Goal: Task Accomplishment & Management: Use online tool/utility

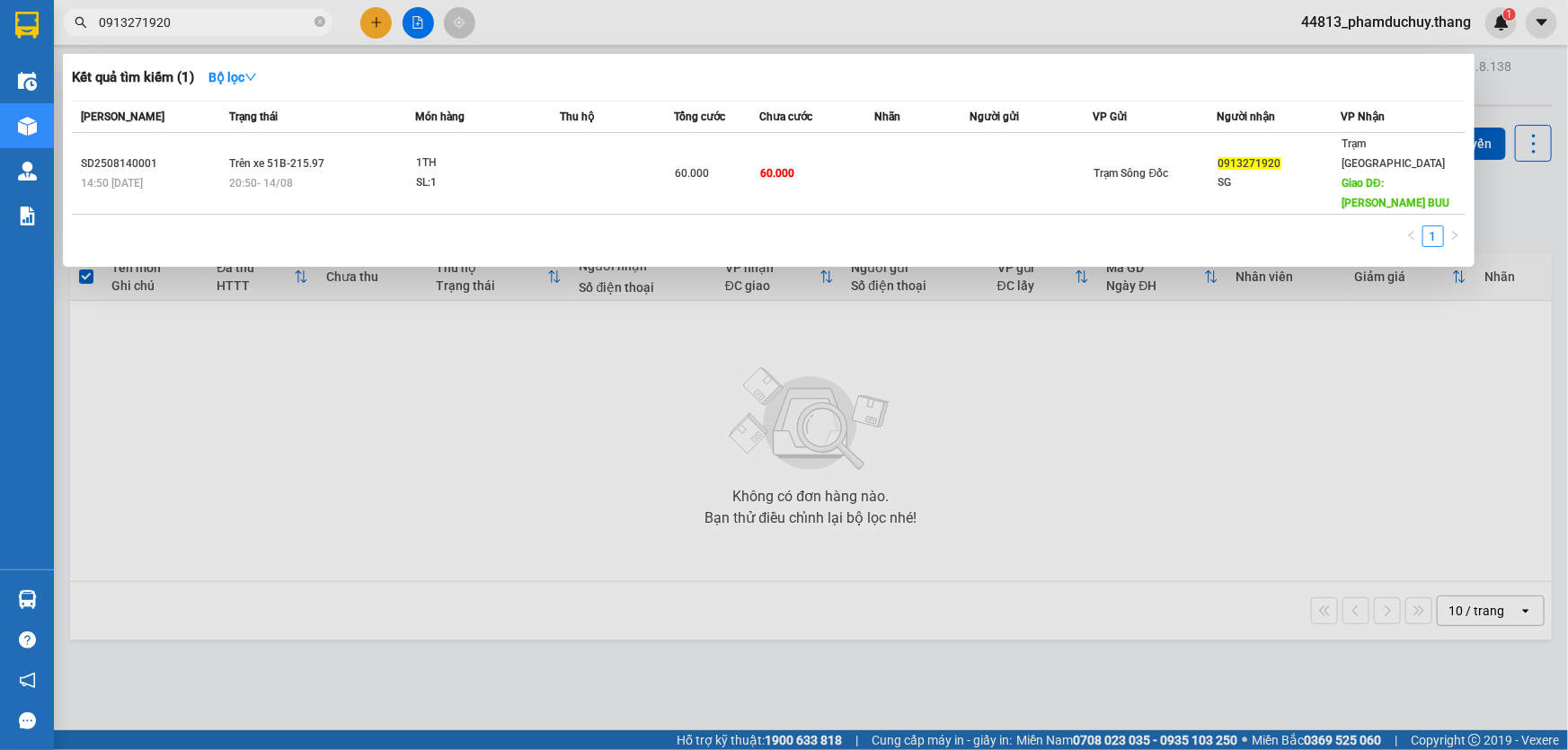
click at [315, 21] on icon "close-circle" at bounding box center [320, 21] width 11 height 11
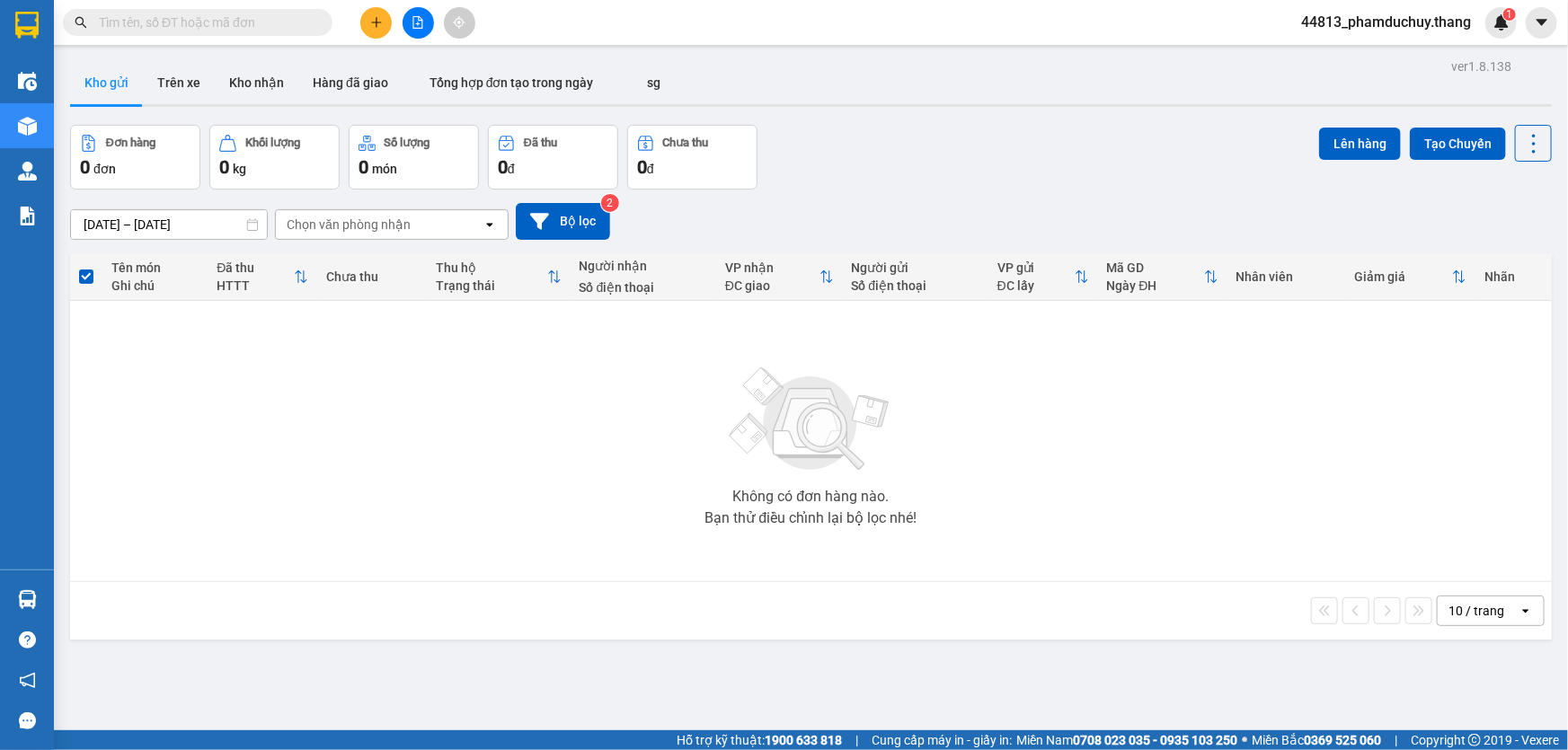
click at [315, 21] on span at bounding box center [320, 23] width 11 height 20
click at [289, 24] on input "text" at bounding box center [204, 23] width 212 height 20
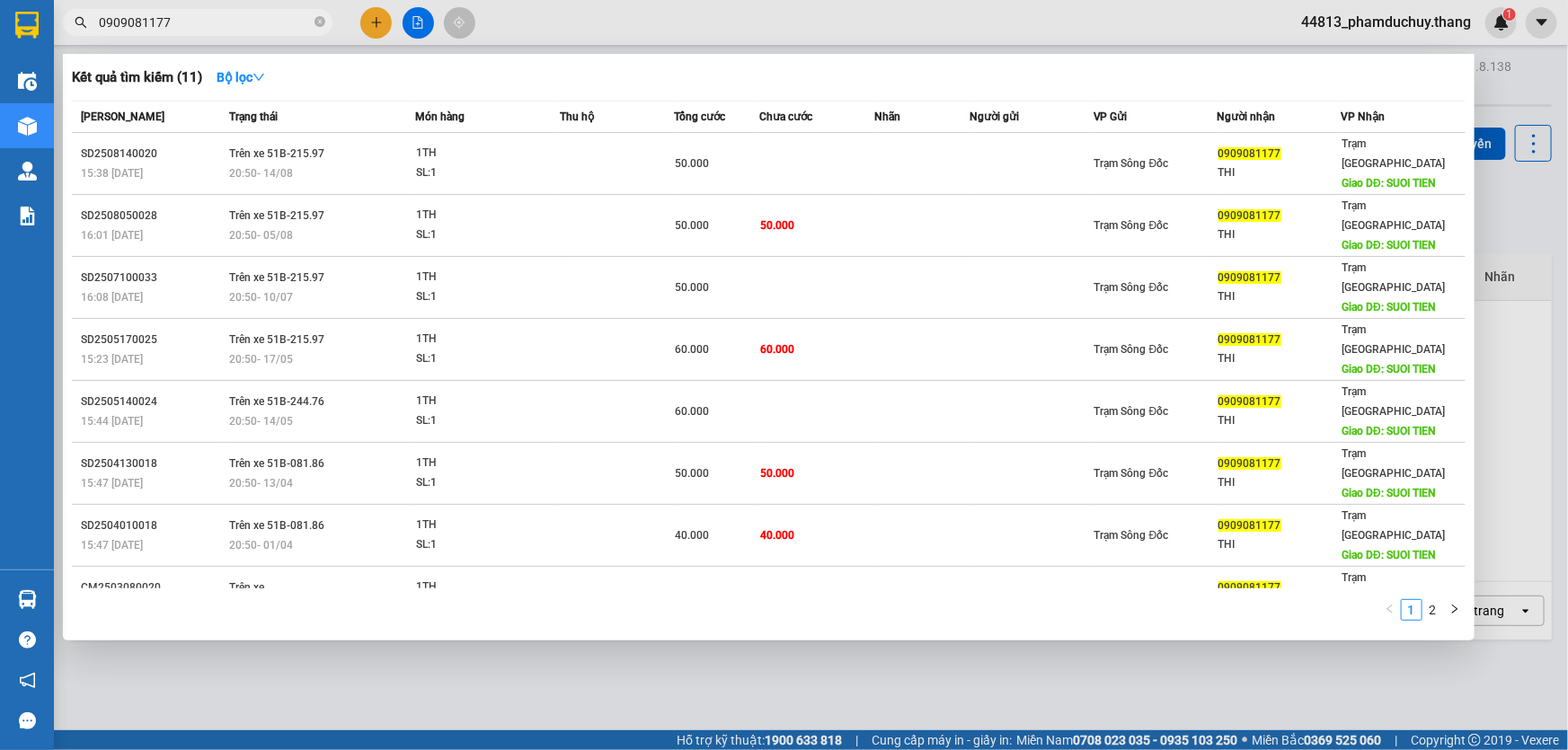
type input "0909081177"
click at [321, 25] on icon "close-circle" at bounding box center [320, 21] width 11 height 11
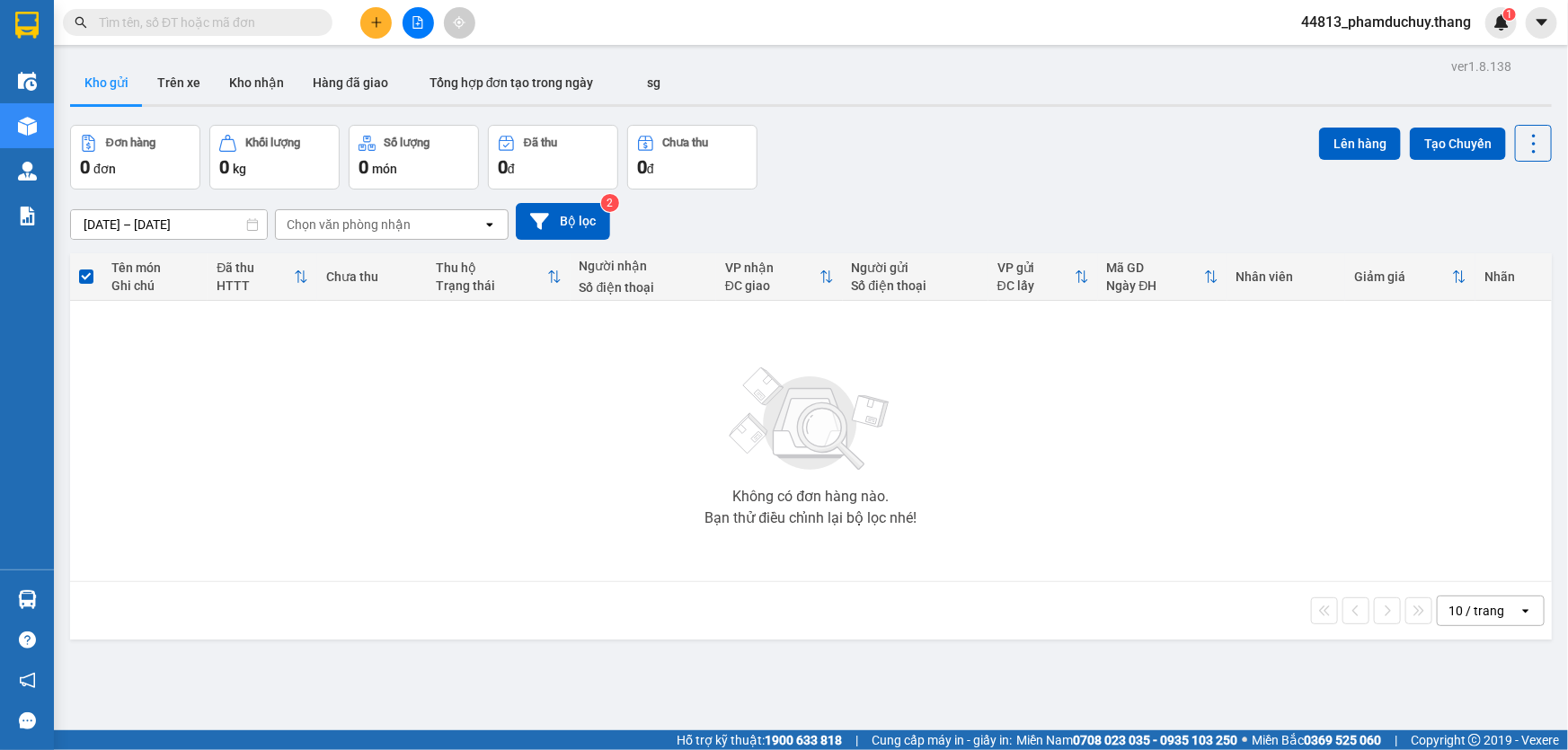
click at [303, 22] on input "text" at bounding box center [204, 23] width 212 height 20
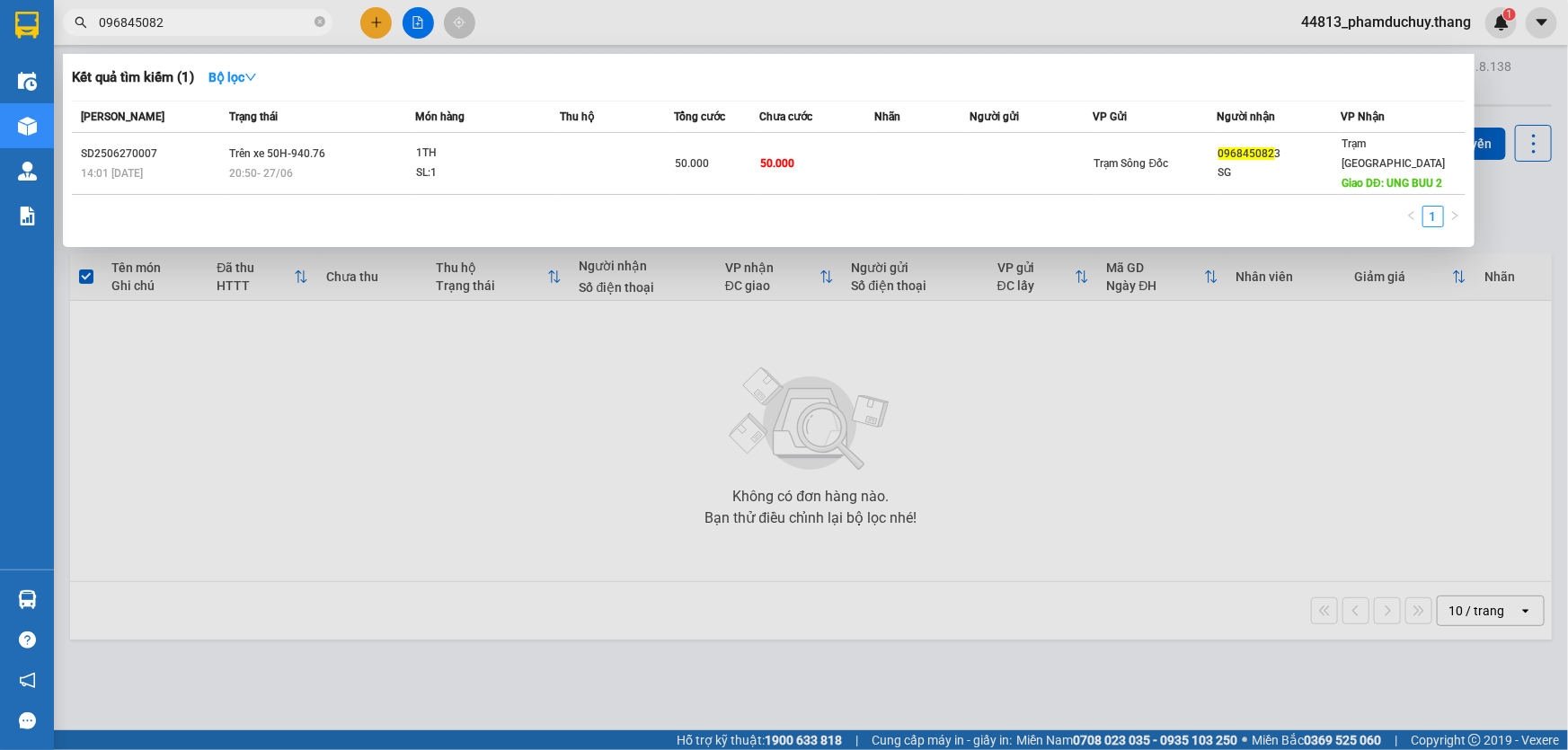
type input "0968450823"
drag, startPoint x: 198, startPoint y: 26, endPoint x: 76, endPoint y: 31, distance: 122.1
click at [76, 31] on span "0968450823" at bounding box center [197, 22] width 269 height 27
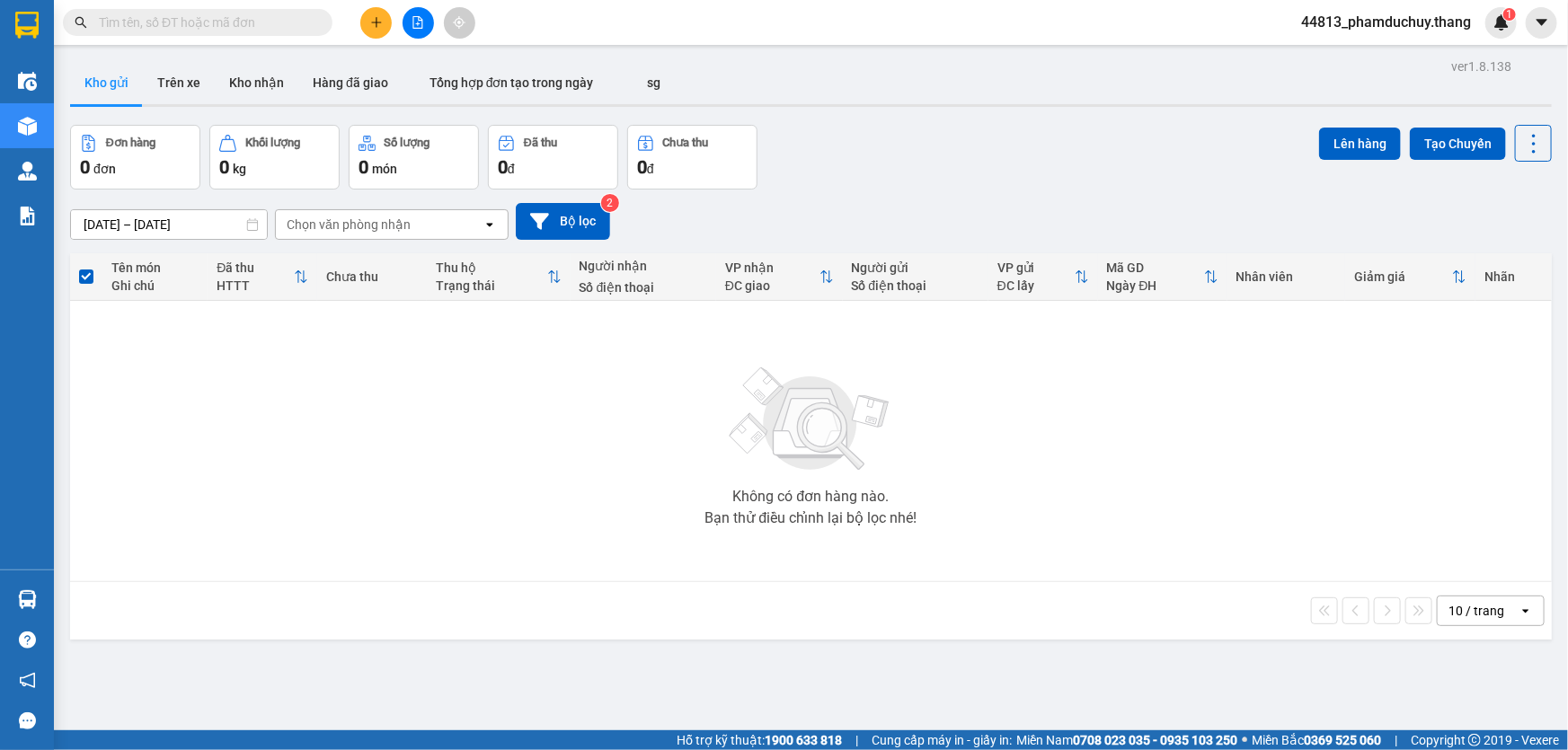
click at [282, 30] on input "text" at bounding box center [204, 23] width 212 height 20
click at [271, 27] on input "text" at bounding box center [204, 23] width 212 height 20
click at [276, 16] on input "text" at bounding box center [204, 23] width 212 height 20
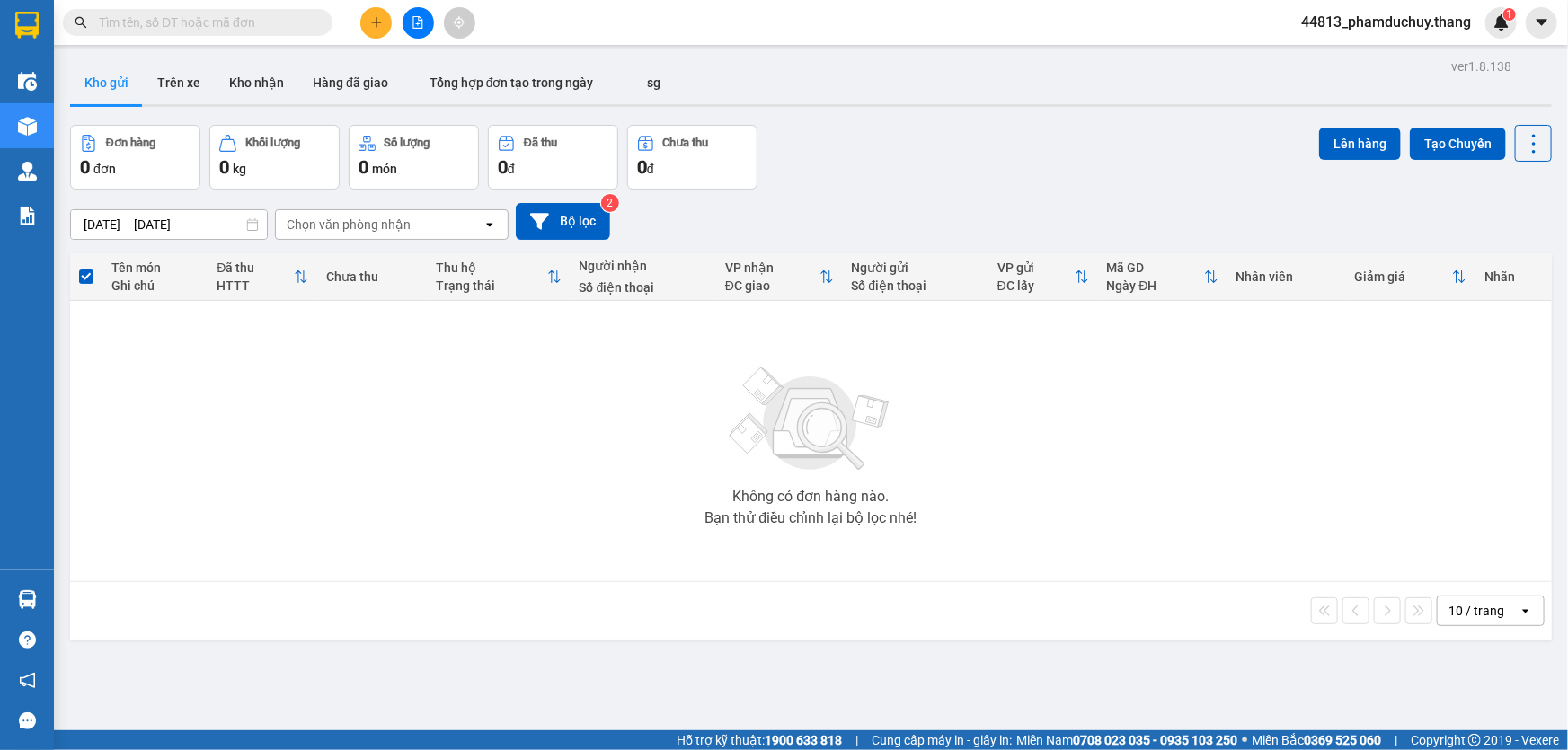
click at [276, 16] on input "text" at bounding box center [204, 23] width 212 height 20
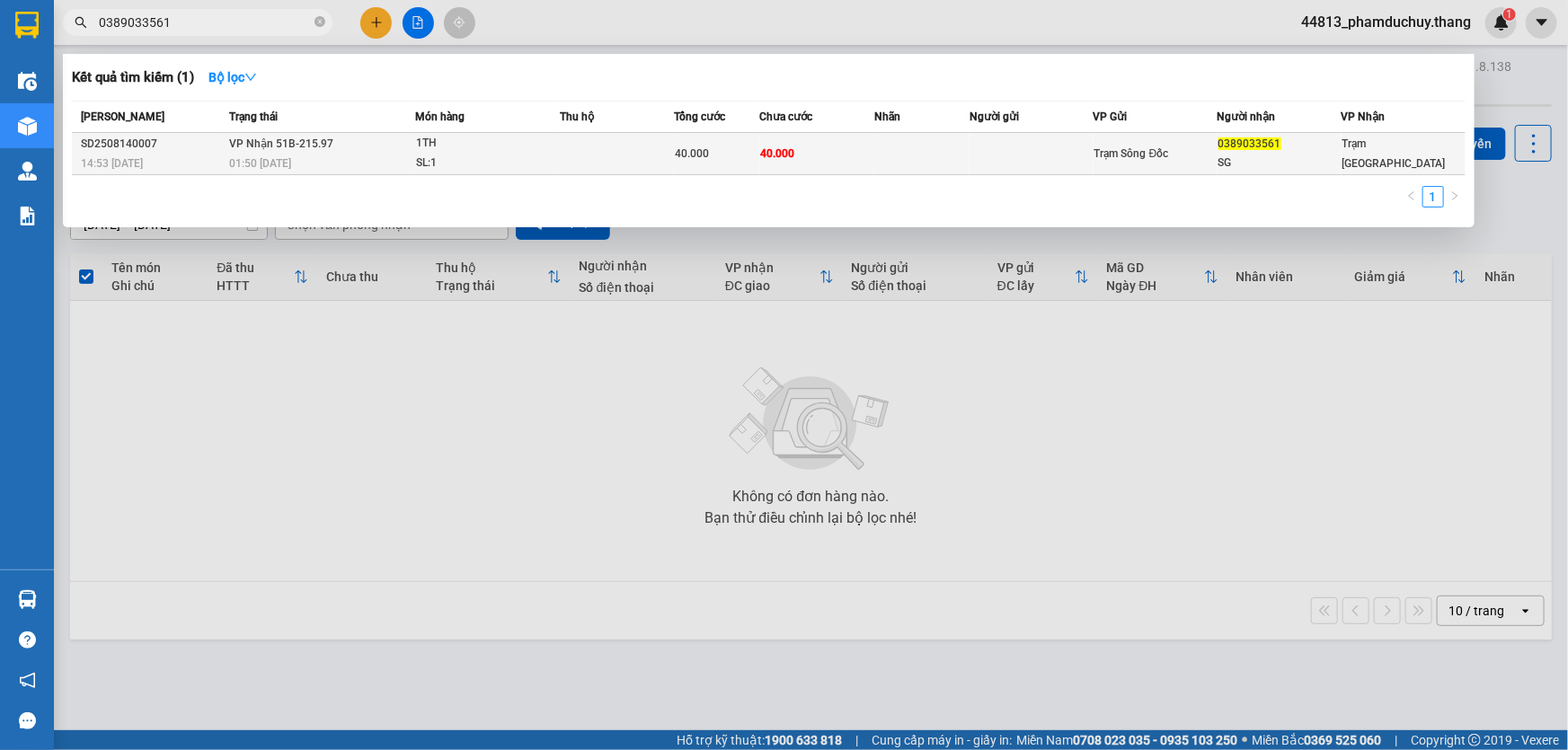
type input "0389033561"
click at [602, 159] on td at bounding box center [617, 154] width 114 height 42
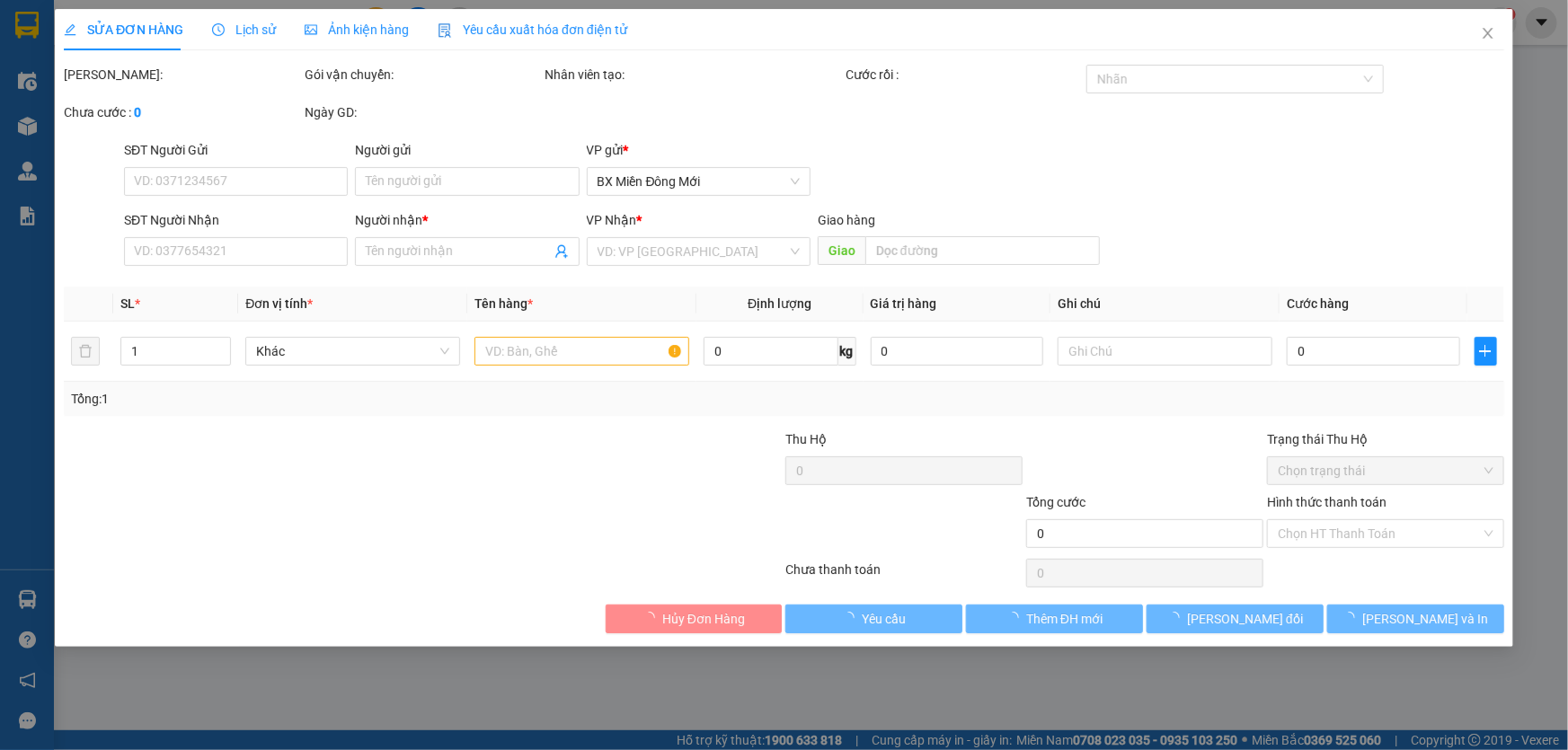
type input "0389033561"
type input "SG"
type input "40.000"
